Goal: Obtain resource: Download file/media

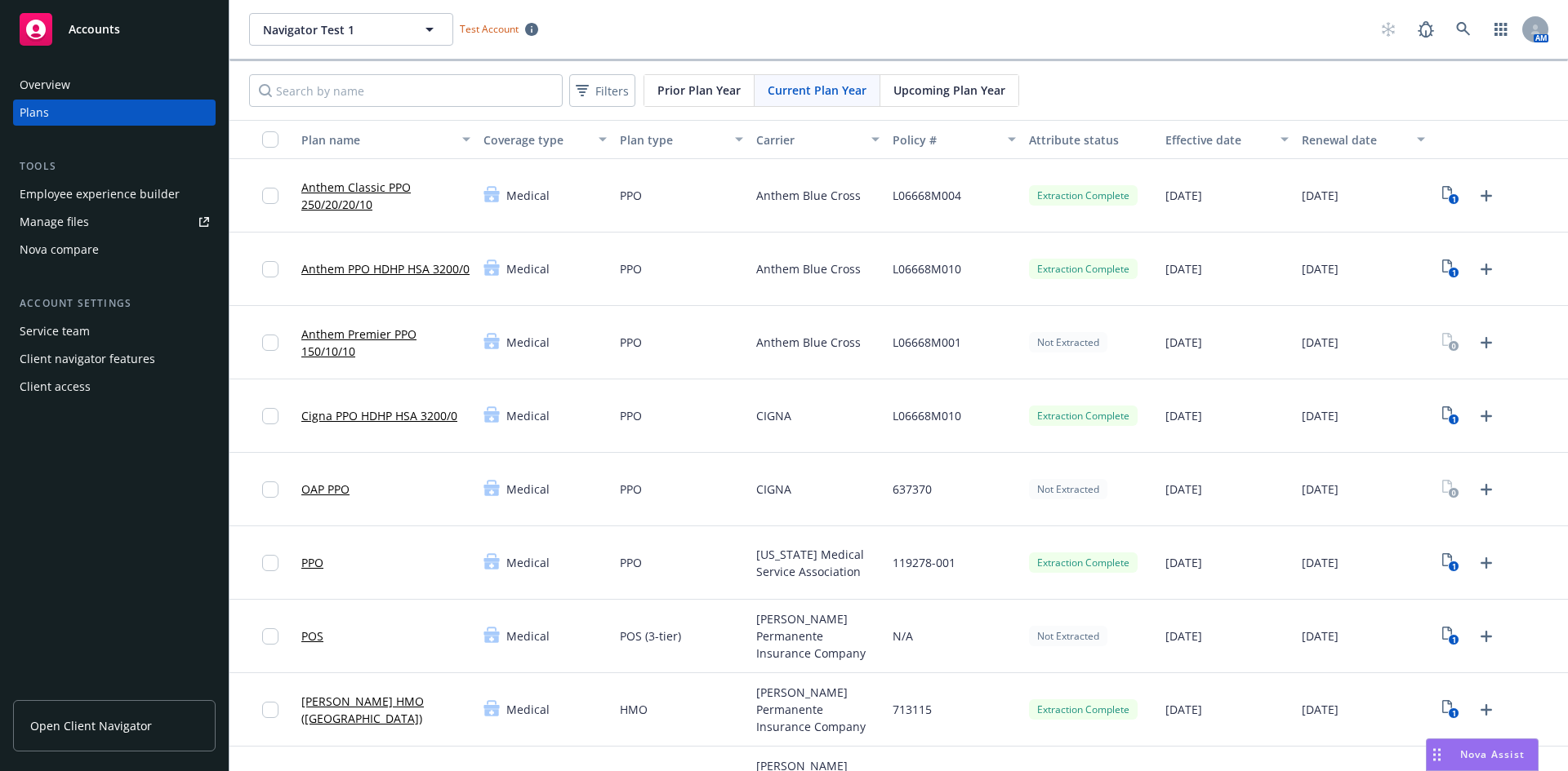
scroll to position [327, 0]
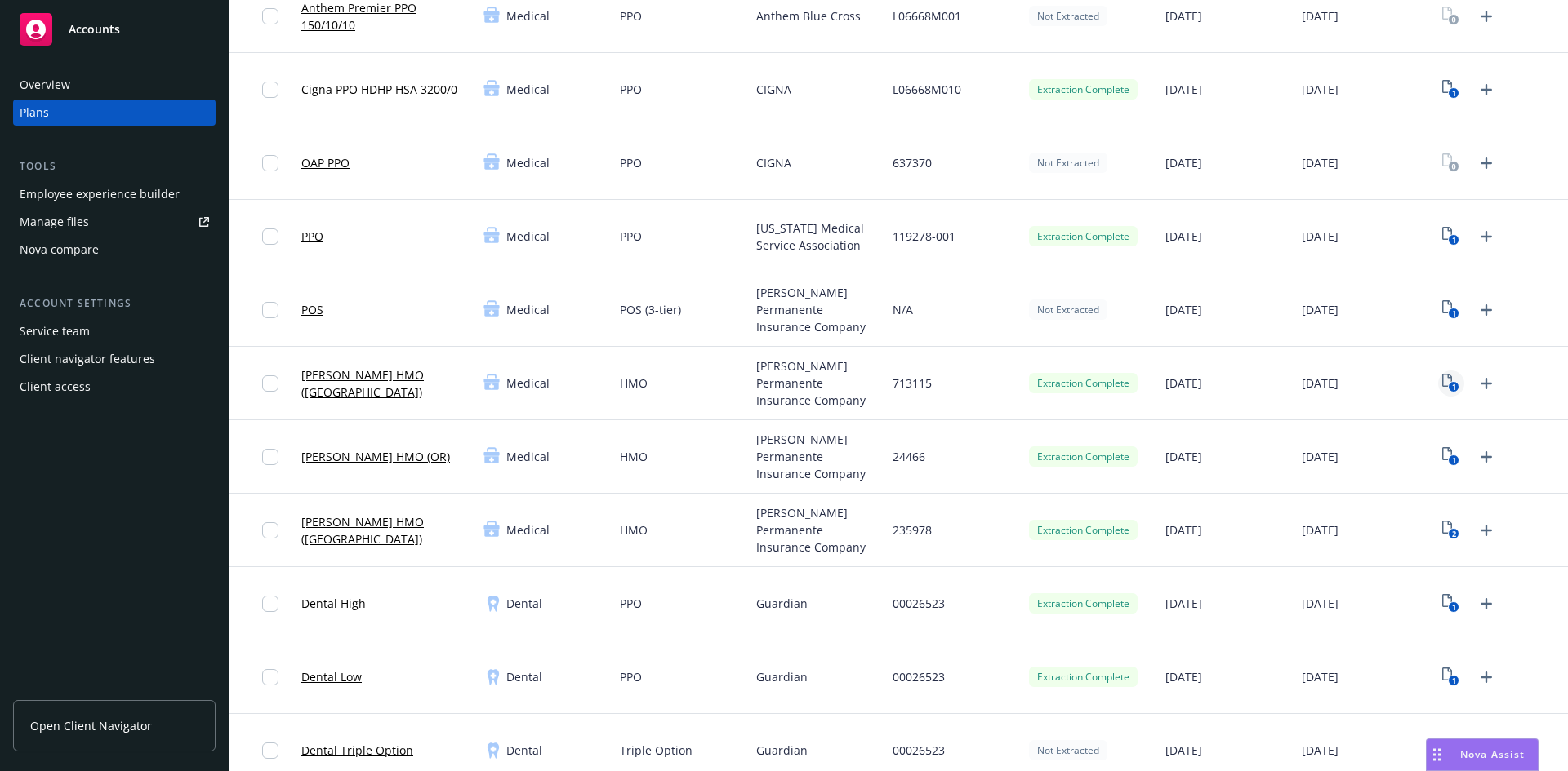
click at [1442, 378] on icon "1" at bounding box center [1450, 383] width 18 height 19
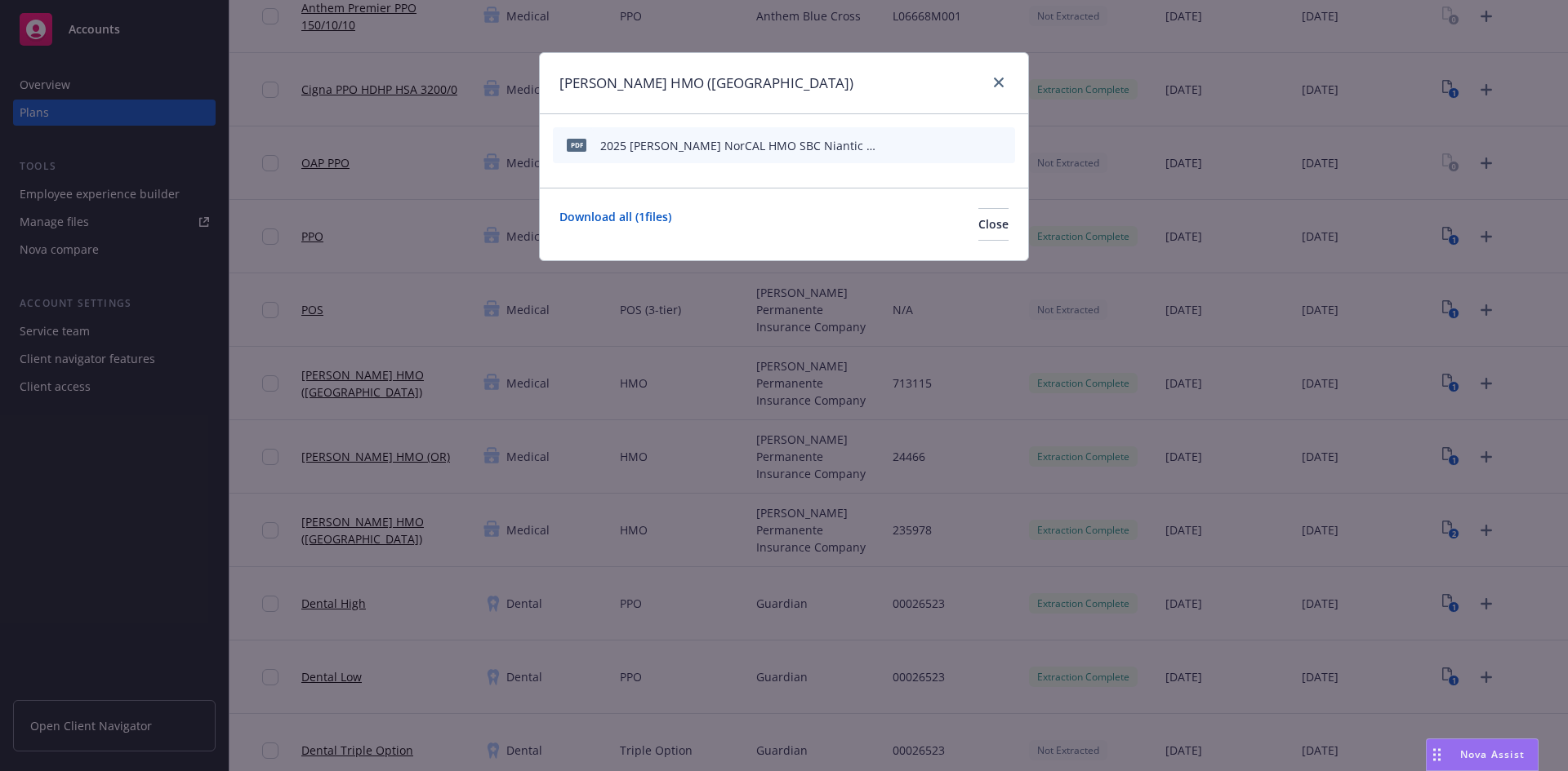
click at [922, 143] on icon "start extraction" at bounding box center [917, 145] width 20 height 20
